Goal: Information Seeking & Learning: Learn about a topic

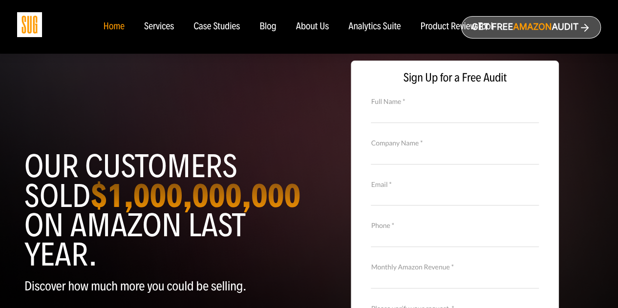
click at [155, 27] on div "Services" at bounding box center [159, 27] width 30 height 11
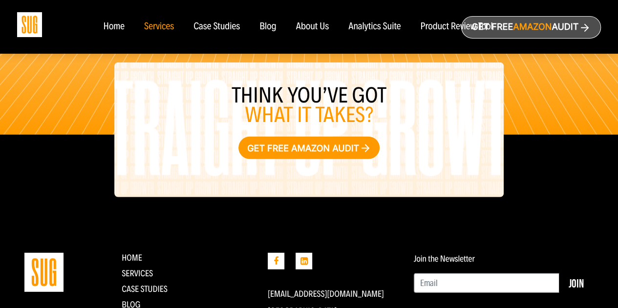
scroll to position [1293, 0]
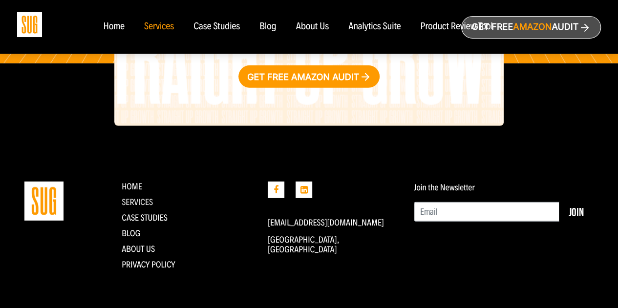
click at [138, 200] on link "Services" at bounding box center [137, 202] width 31 height 11
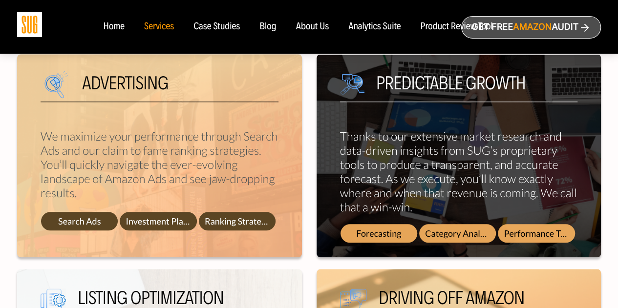
scroll to position [440, 0]
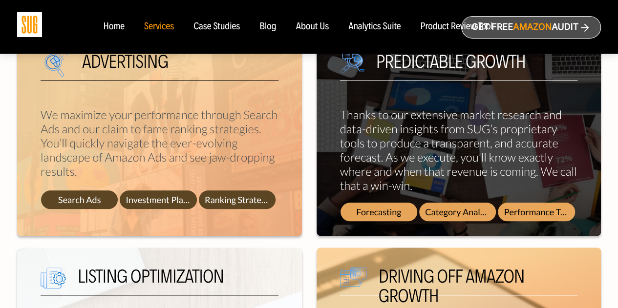
click at [533, 212] on span "Performance Tracking" at bounding box center [536, 212] width 77 height 19
click at [535, 212] on span "Performance Tracking" at bounding box center [536, 212] width 77 height 19
click at [556, 207] on span "Performance Tracking" at bounding box center [536, 212] width 77 height 19
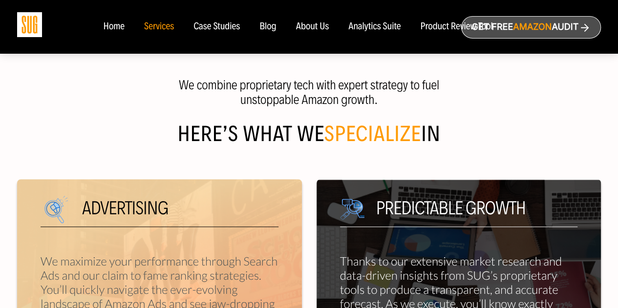
click at [499, 195] on div "Predictable growth Thanks to our extensive market research and data-driven insi…" at bounding box center [459, 280] width 285 height 203
click at [465, 210] on h5 "Predictable growth" at bounding box center [459, 213] width 238 height 28
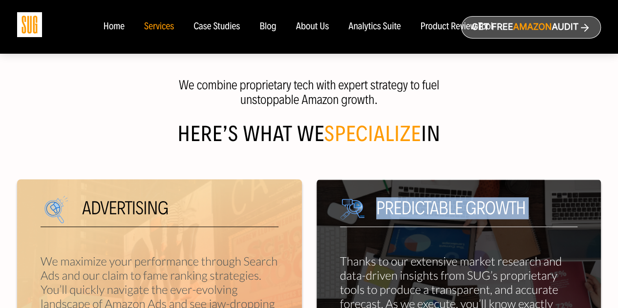
click at [465, 210] on h5 "Predictable growth" at bounding box center [459, 213] width 238 height 28
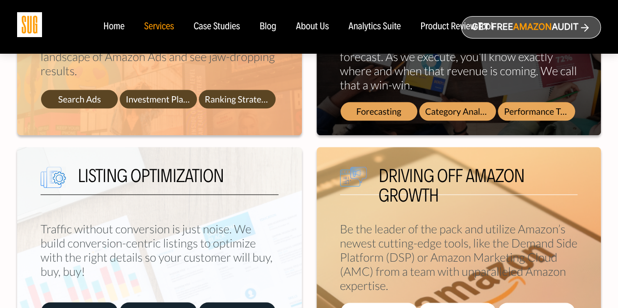
scroll to position [538, 0]
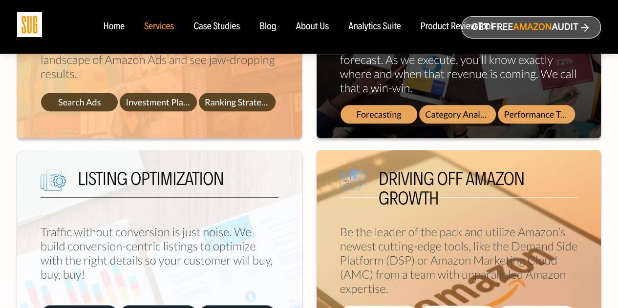
click at [436, 101] on div "Predictable growth Thanks to our extensive market research and data-driven insi…" at bounding box center [459, 36] width 285 height 203
click at [381, 113] on span "Forecasting" at bounding box center [379, 114] width 77 height 19
click at [380, 113] on span "Forecasting" at bounding box center [379, 114] width 77 height 19
click at [440, 113] on span "Category Analysis" at bounding box center [457, 114] width 77 height 19
drag, startPoint x: 473, startPoint y: 118, endPoint x: 504, endPoint y: 120, distance: 30.9
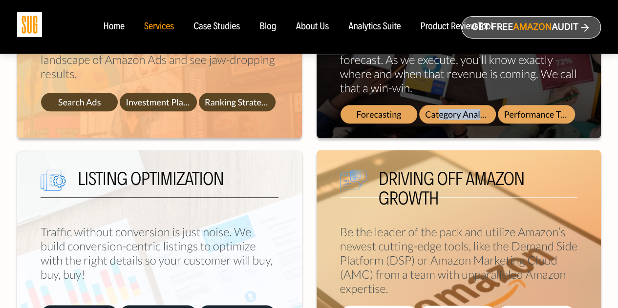
click at [504, 120] on div "Forecasting Category Analysis Performance Tracking" at bounding box center [459, 116] width 237 height 22
click at [529, 121] on span "Performance Tracking" at bounding box center [536, 114] width 77 height 19
click at [436, 28] on div "Product Review Tool" at bounding box center [456, 27] width 72 height 11
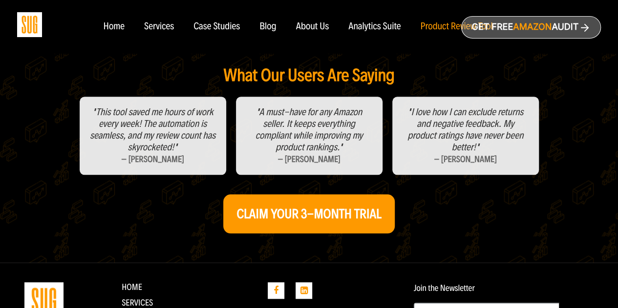
scroll to position [541, 0]
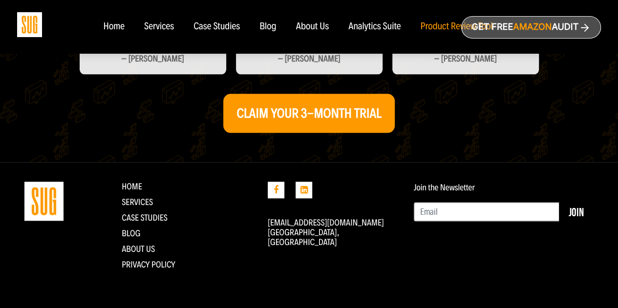
click at [103, 25] on div "Home" at bounding box center [113, 27] width 21 height 11
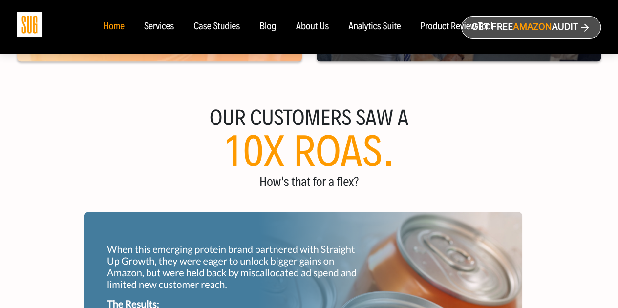
scroll to position [831, 0]
